Goal: Task Accomplishment & Management: Complete application form

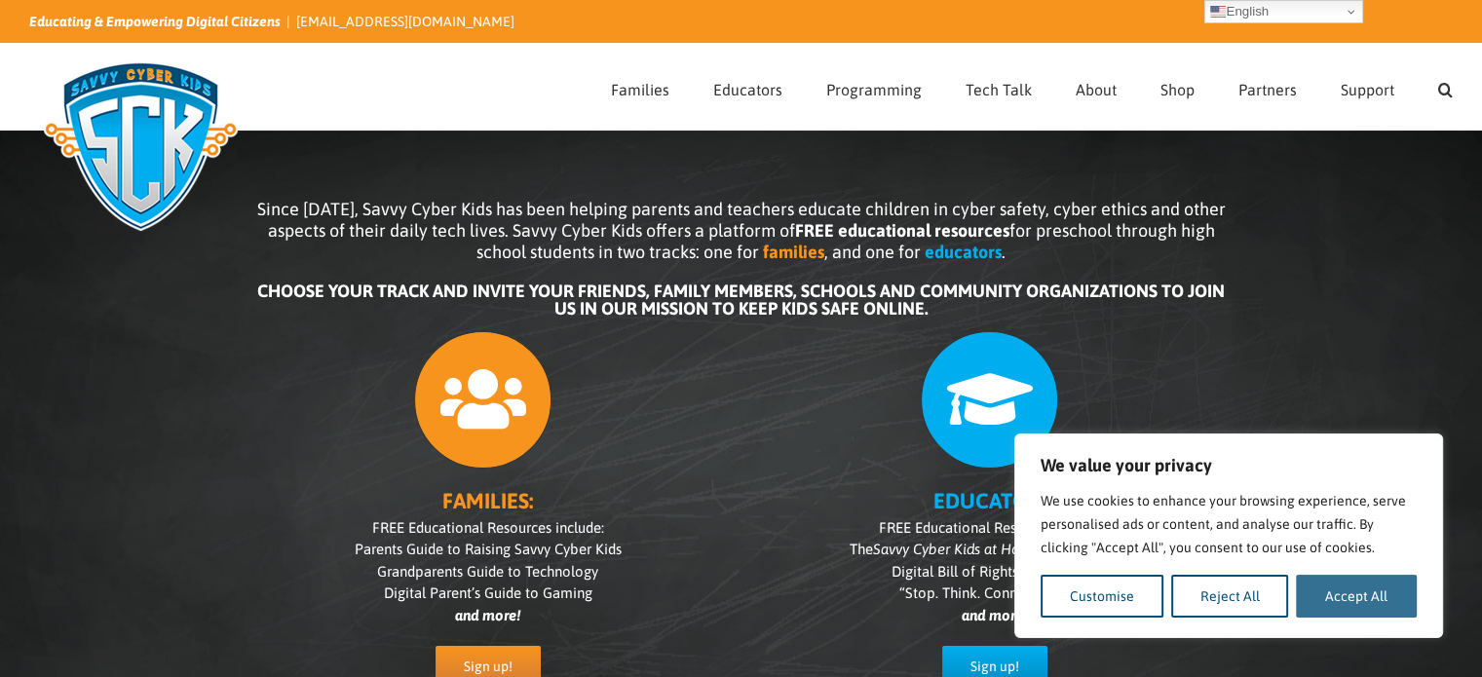
click at [1324, 607] on button "Accept All" at bounding box center [1356, 596] width 121 height 43
checkbox input "true"
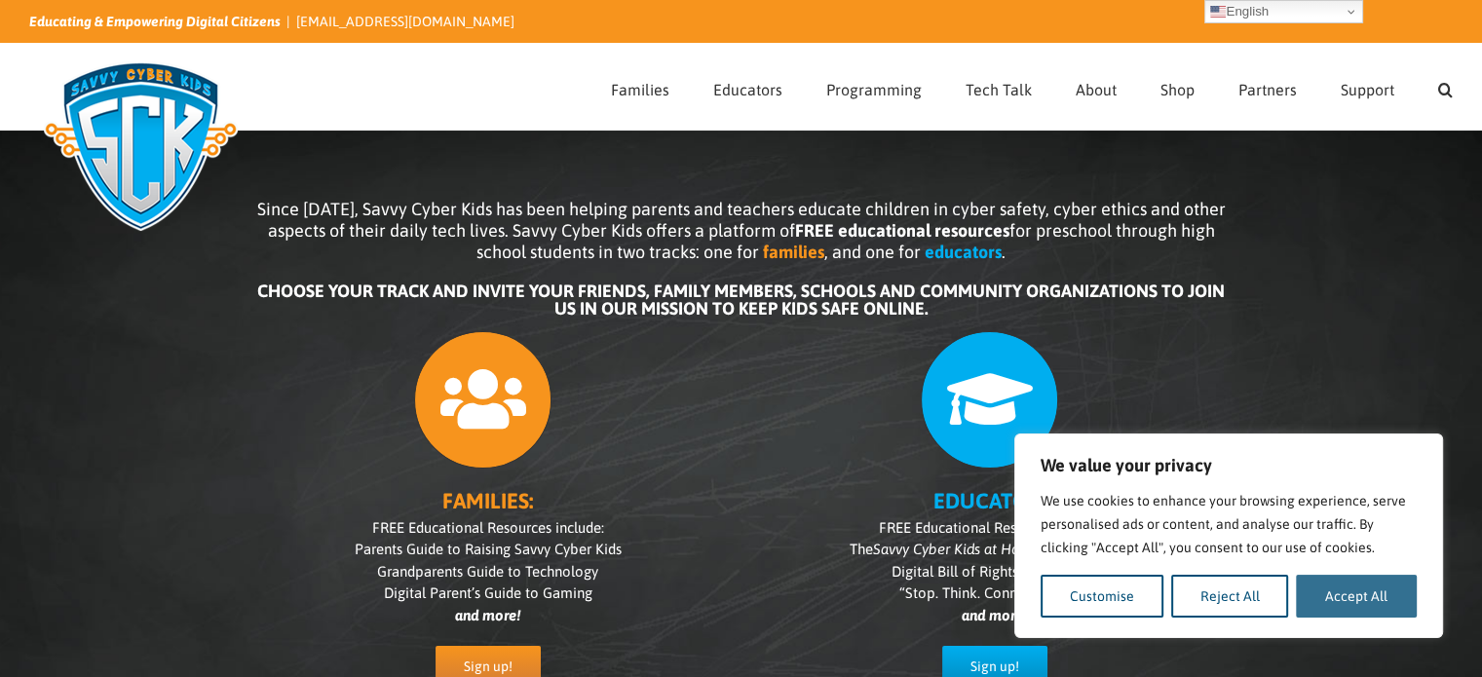
checkbox input "true"
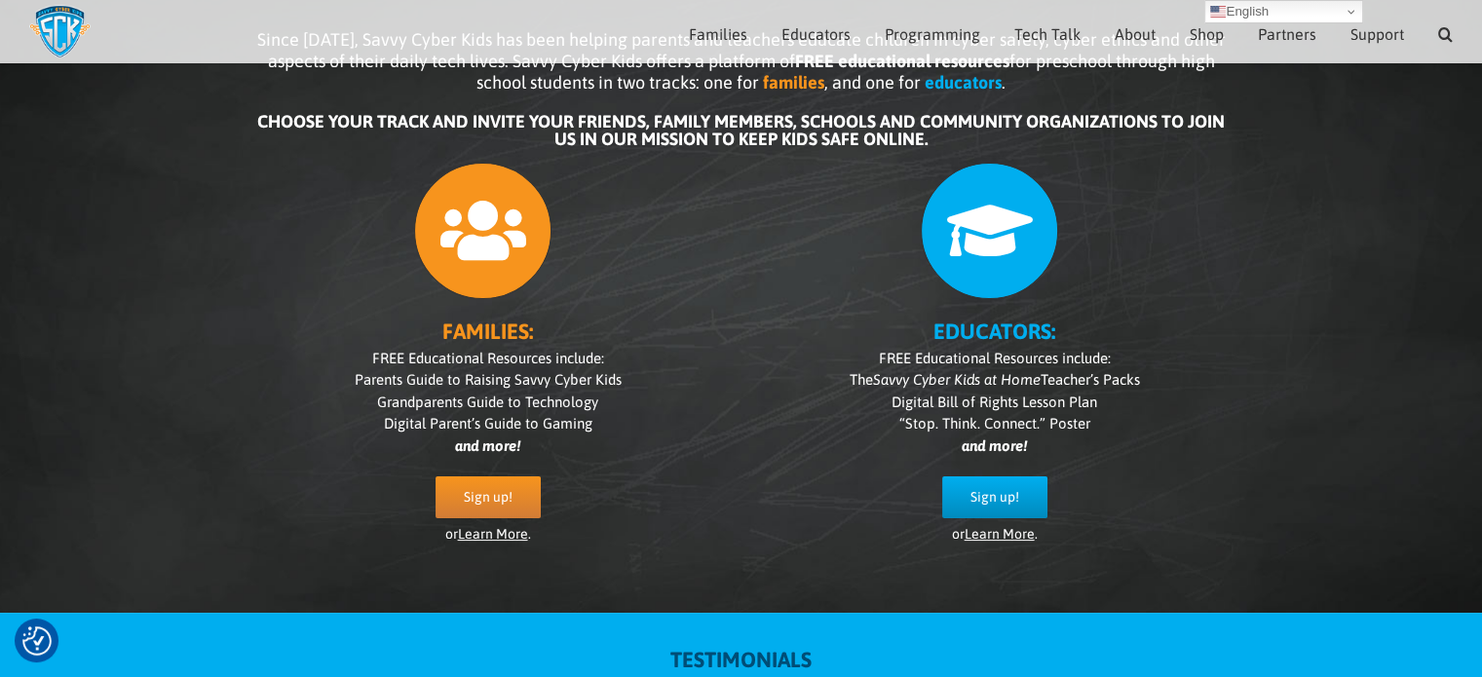
scroll to position [144, 0]
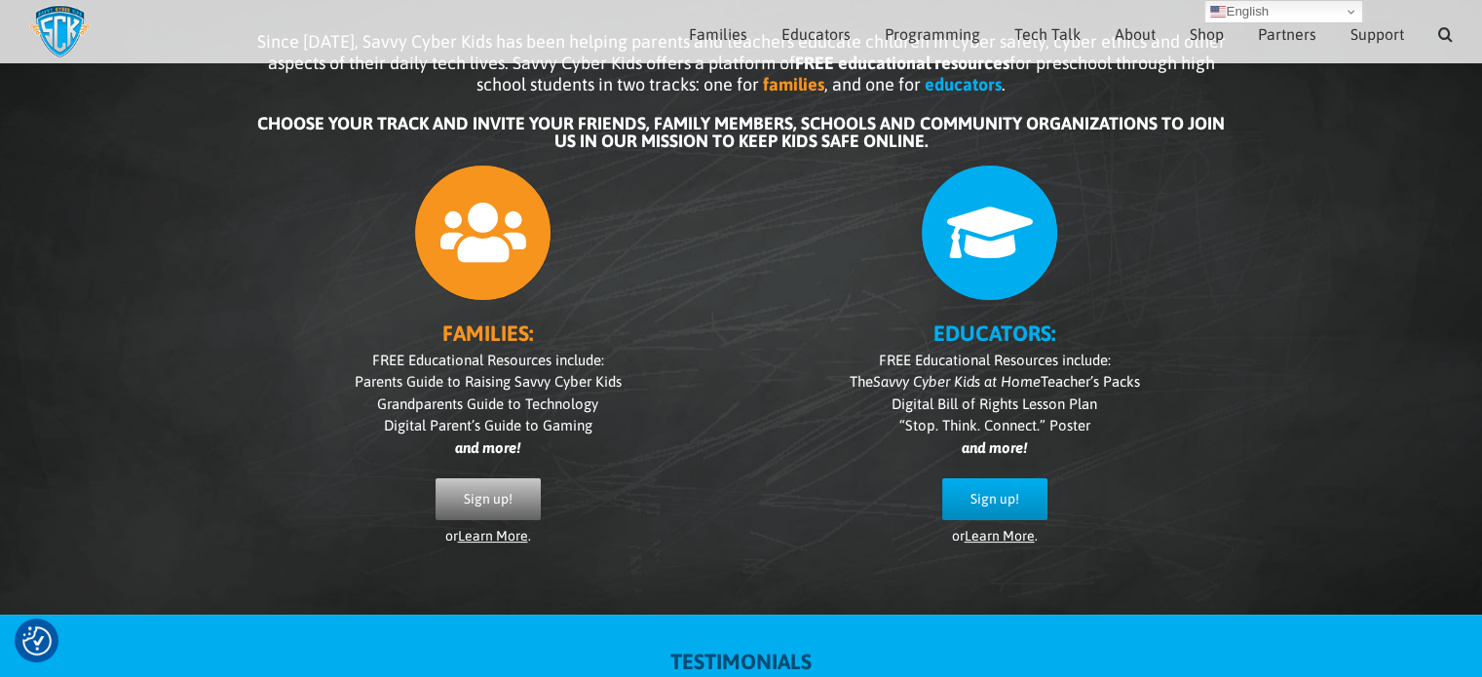
click at [472, 502] on span "Sign up!" at bounding box center [488, 499] width 49 height 17
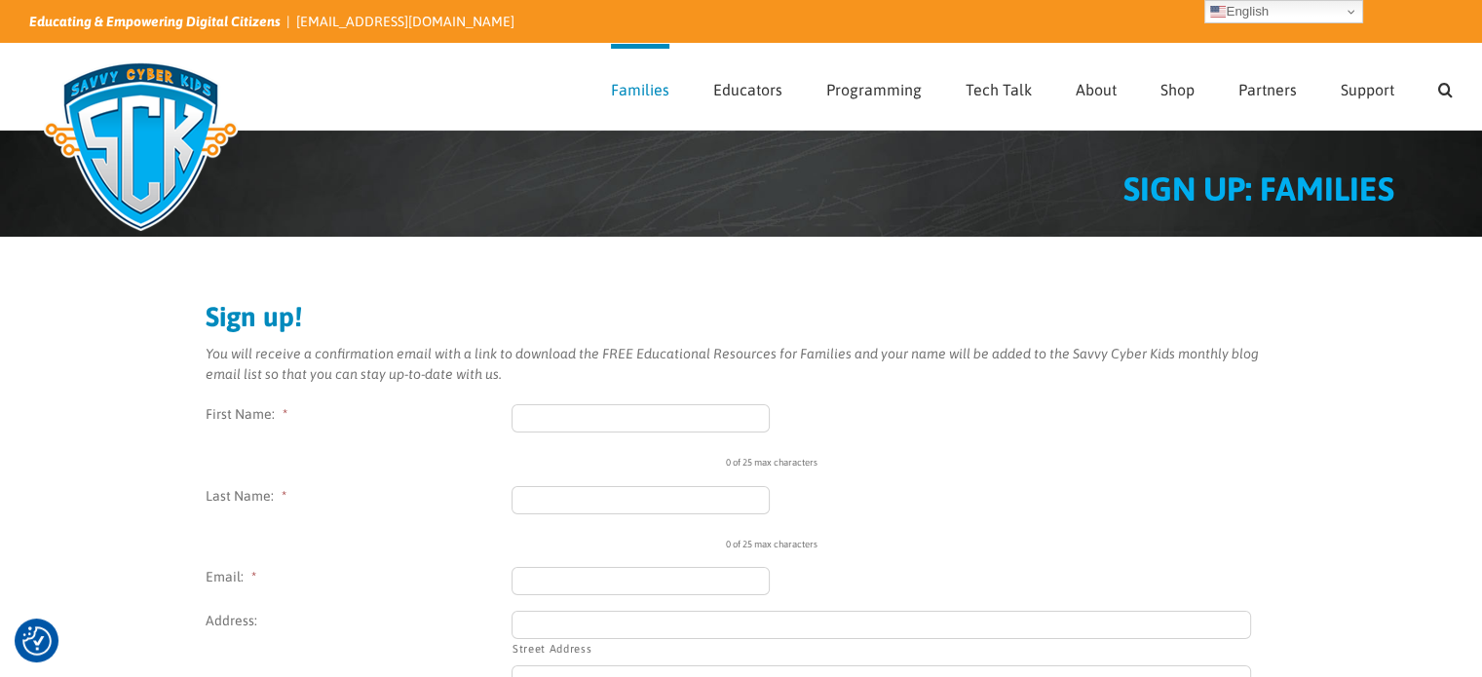
click at [642, 422] on input "First Name: *" at bounding box center [640, 418] width 259 height 28
type input "[PERSON_NAME]"
type input "Pinion"
type input "[EMAIL_ADDRESS][DOMAIN_NAME]"
type input "[STREET_ADDRESS]"
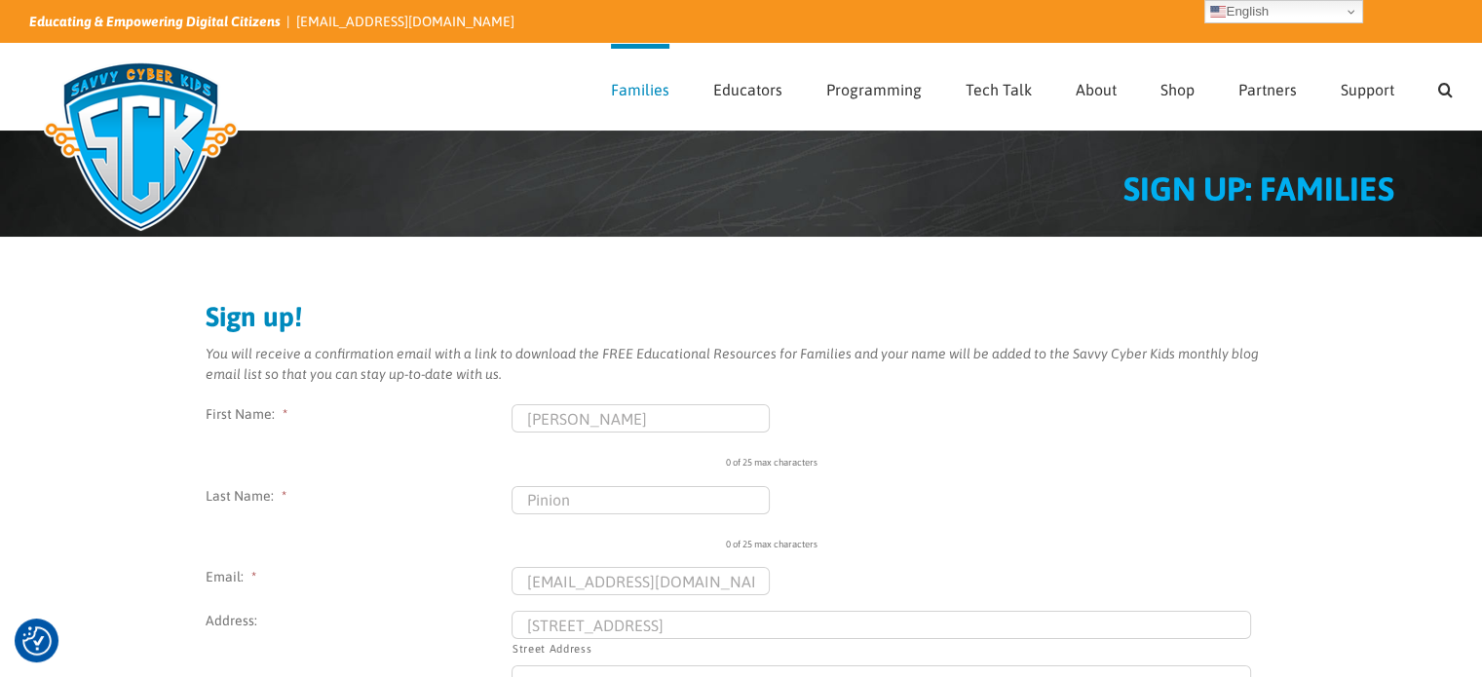
type input "[PERSON_NAME][GEOGRAPHIC_DATA]"
type input "MN"
type input "55127"
select select "[GEOGRAPHIC_DATA]"
type input "[PHONE_NUMBER]"
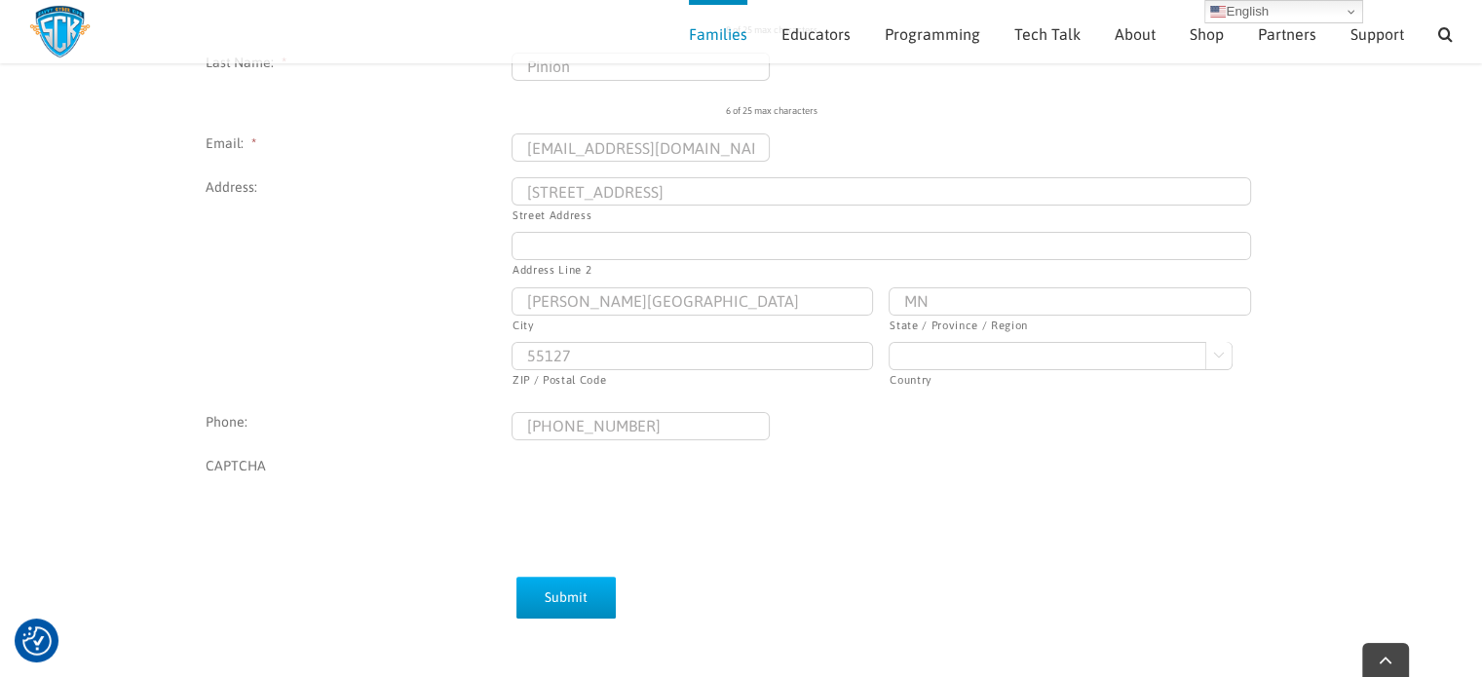
scroll to position [411, 0]
click at [562, 603] on input "Submit" at bounding box center [565, 597] width 99 height 42
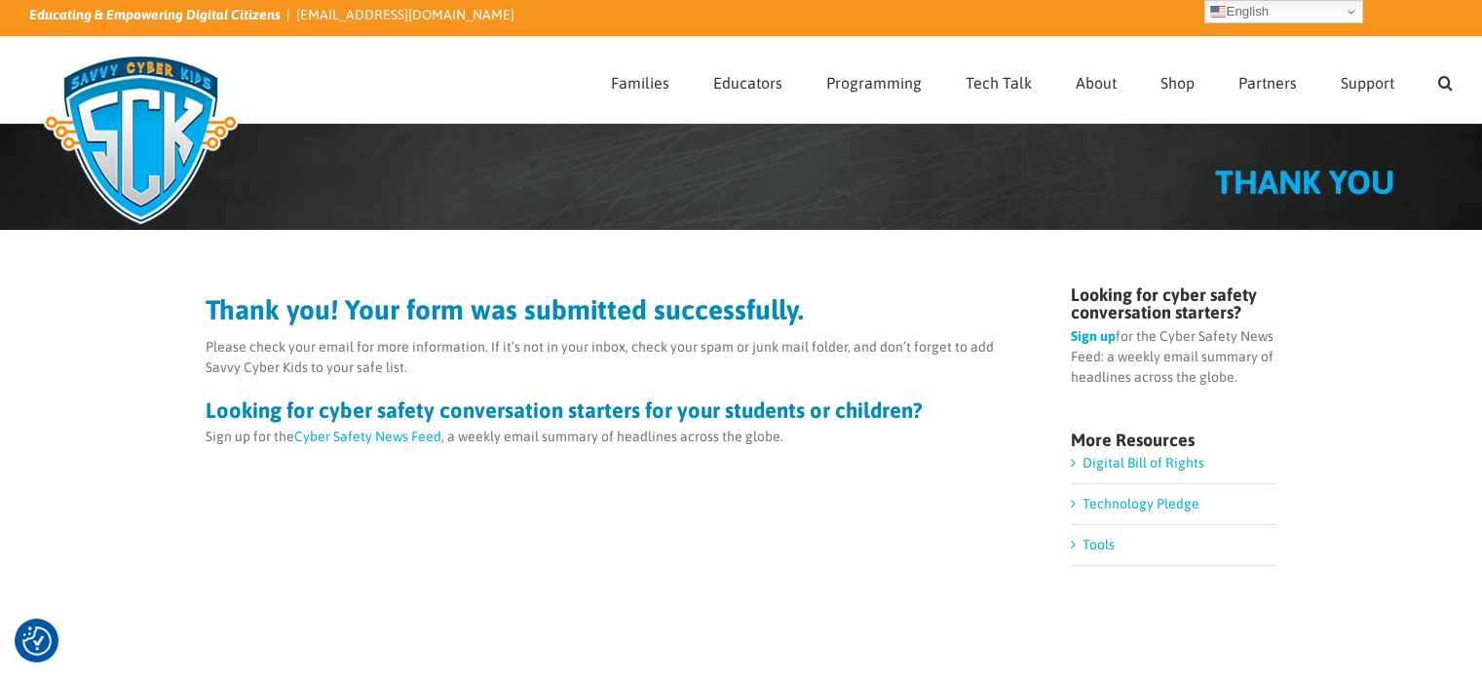
scroll to position [6, 0]
